Goal: Entertainment & Leisure: Browse casually

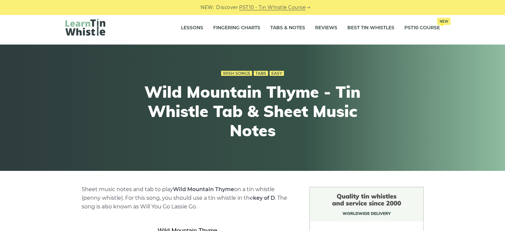
scroll to position [4, 0]
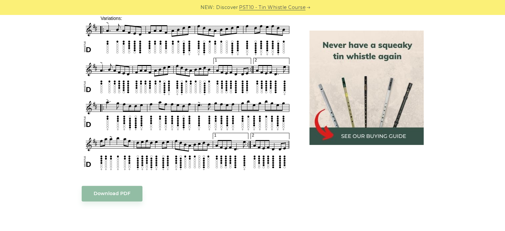
scroll to position [385, 0]
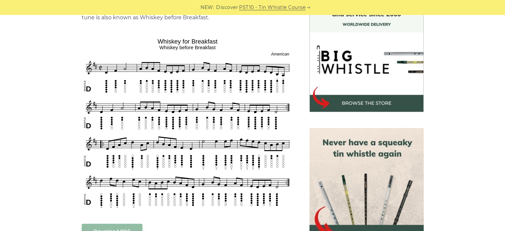
scroll to position [193, 0]
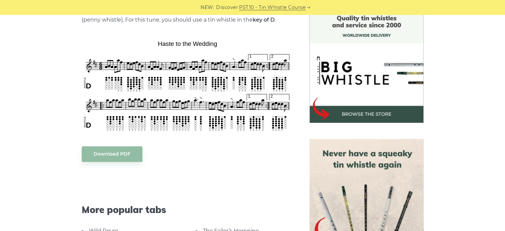
scroll to position [181, 0]
